Goal: Task Accomplishment & Management: Use online tool/utility

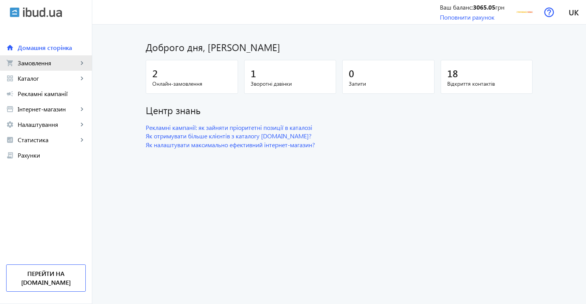
click at [80, 62] on mat-icon "keyboard_arrow_right" at bounding box center [82, 63] width 8 height 8
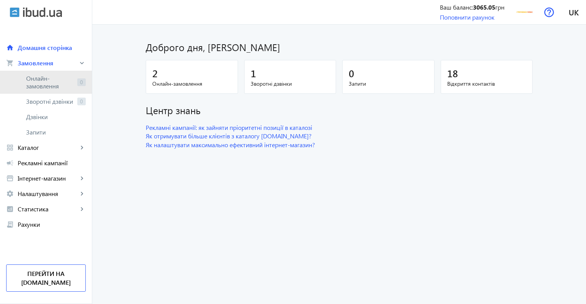
click at [77, 77] on link "Онлайн-замовлення 0" at bounding box center [46, 82] width 92 height 23
